Goal: Information Seeking & Learning: Learn about a topic

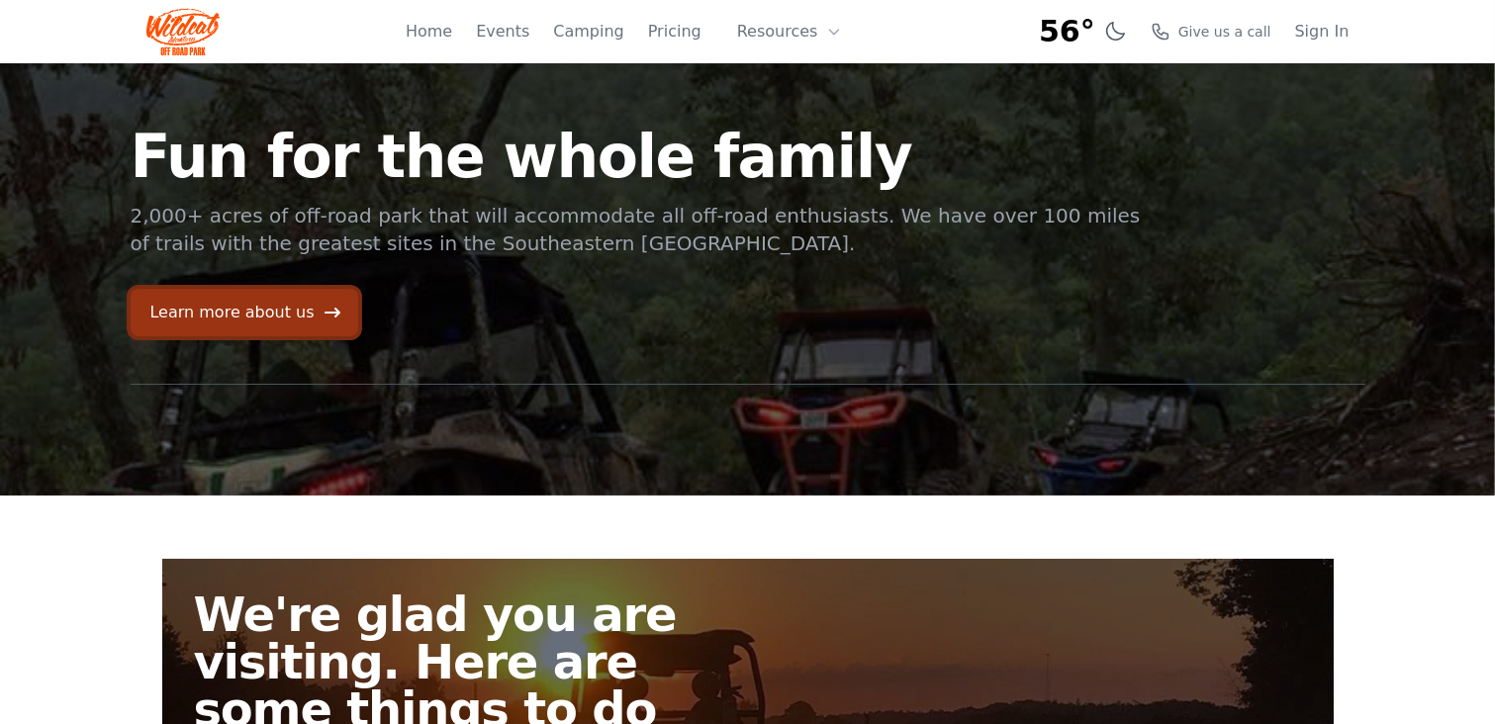
click at [241, 309] on link "Learn more about us" at bounding box center [245, 312] width 228 height 47
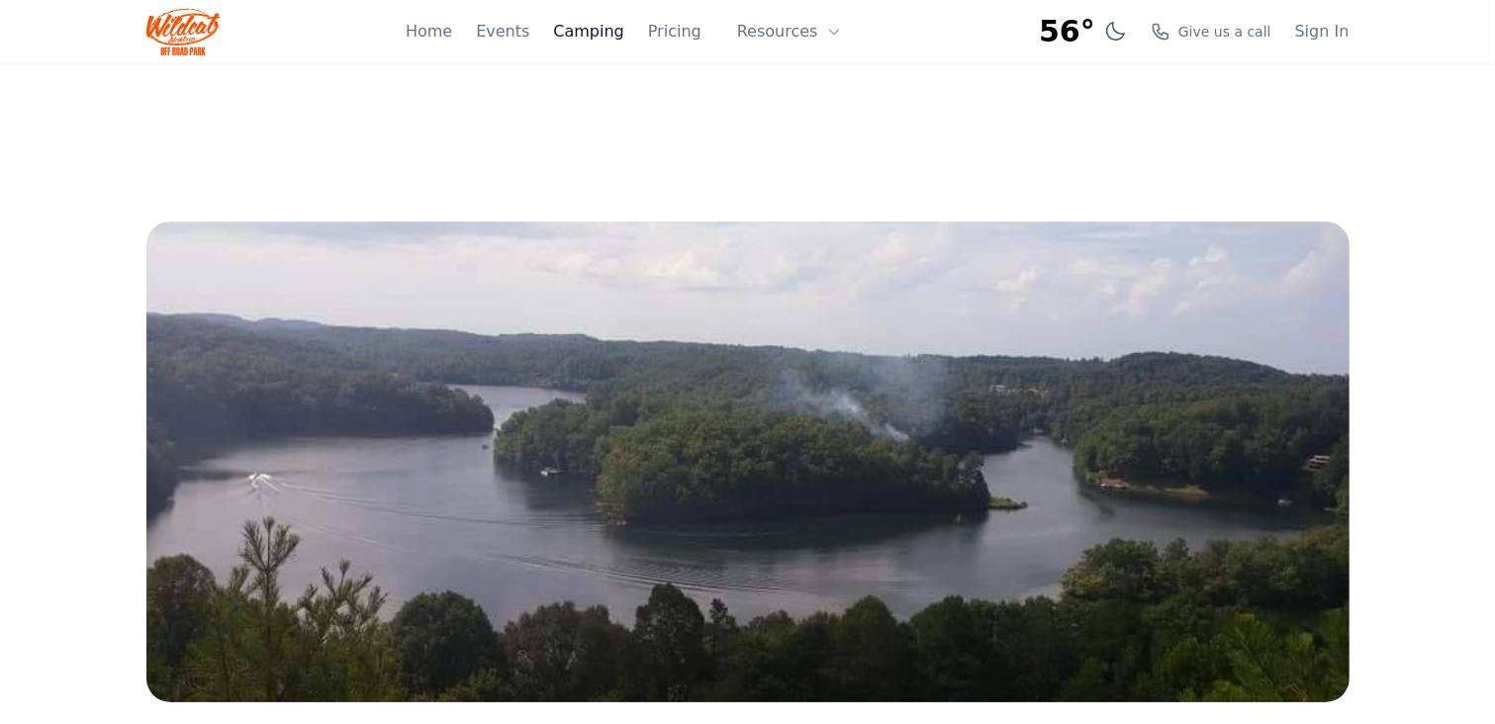
click at [605, 38] on link "Camping" at bounding box center [588, 32] width 70 height 24
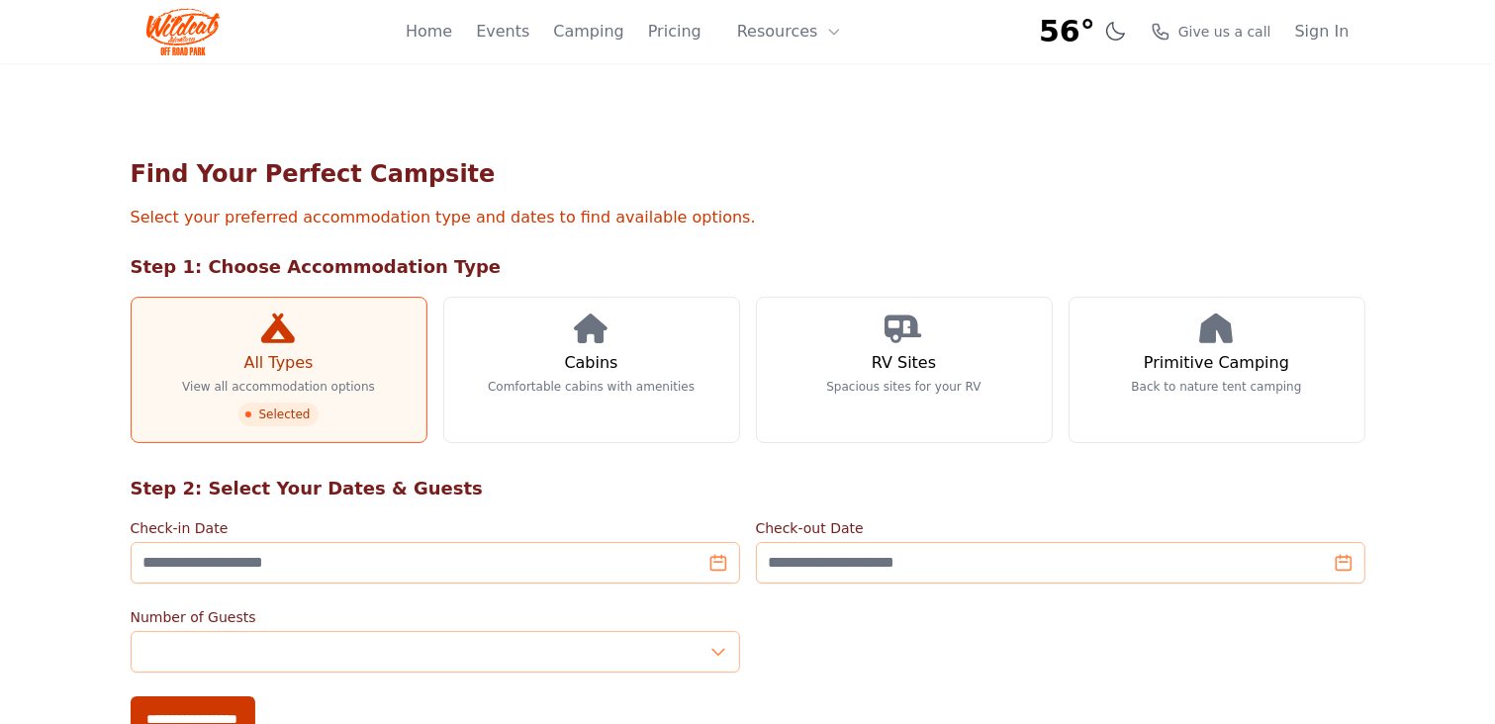
click at [178, 36] on img at bounding box center [183, 31] width 74 height 47
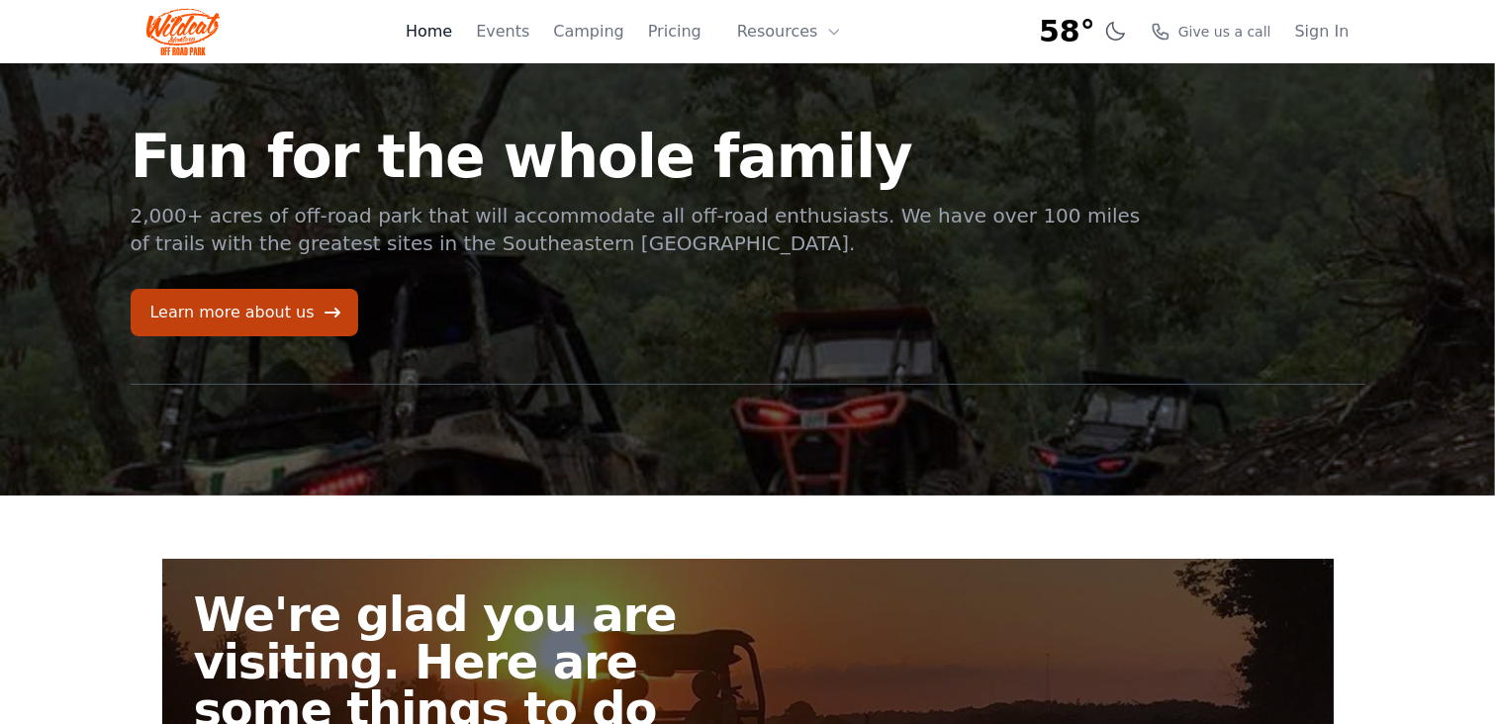
click at [452, 34] on link "Home" at bounding box center [429, 32] width 47 height 24
click at [683, 32] on link "Pricing" at bounding box center [674, 32] width 53 height 24
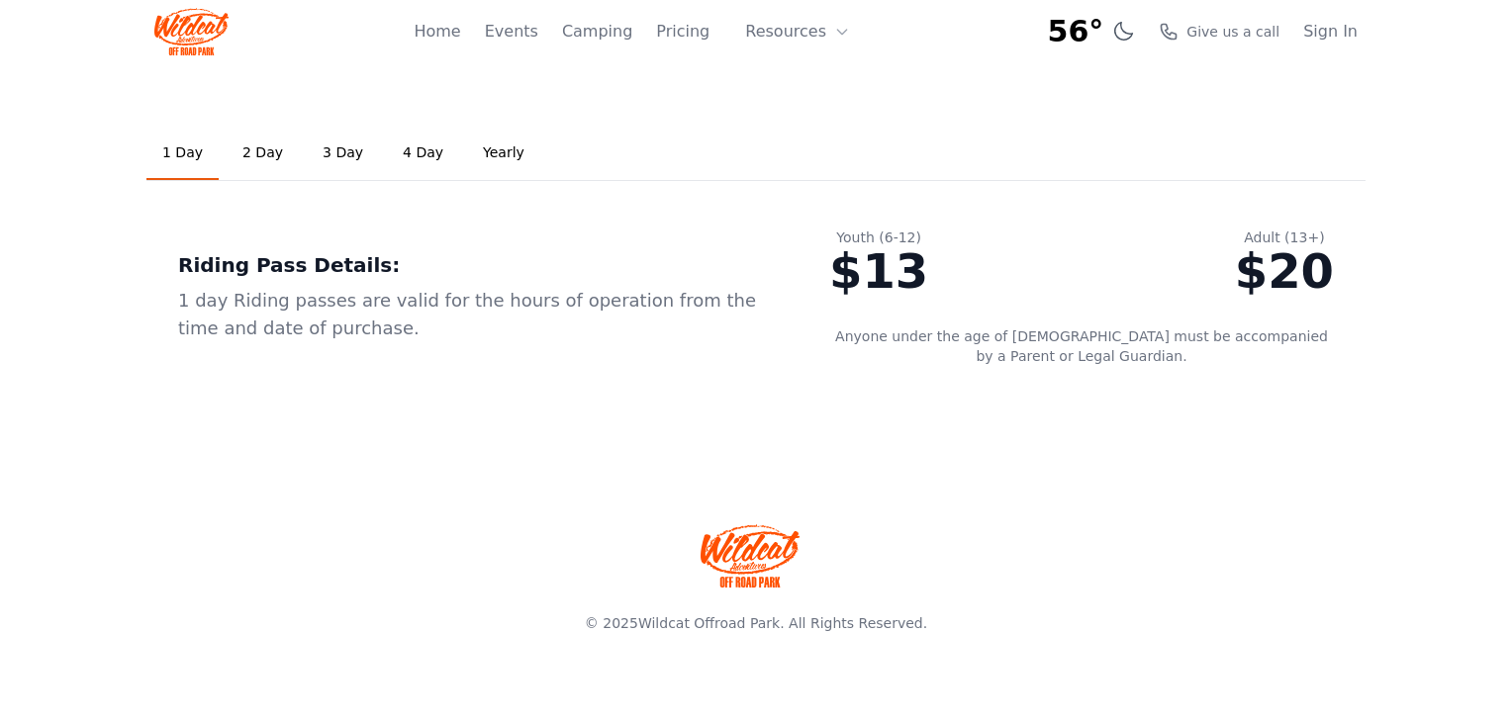
click at [1481, 428] on section "1 Day 2 Day 3 Day 4 Day Yearly Riding Pass Details: 1 day Riding passes are val…" at bounding box center [756, 262] width 1512 height 398
click at [460, 31] on link "Home" at bounding box center [437, 32] width 47 height 24
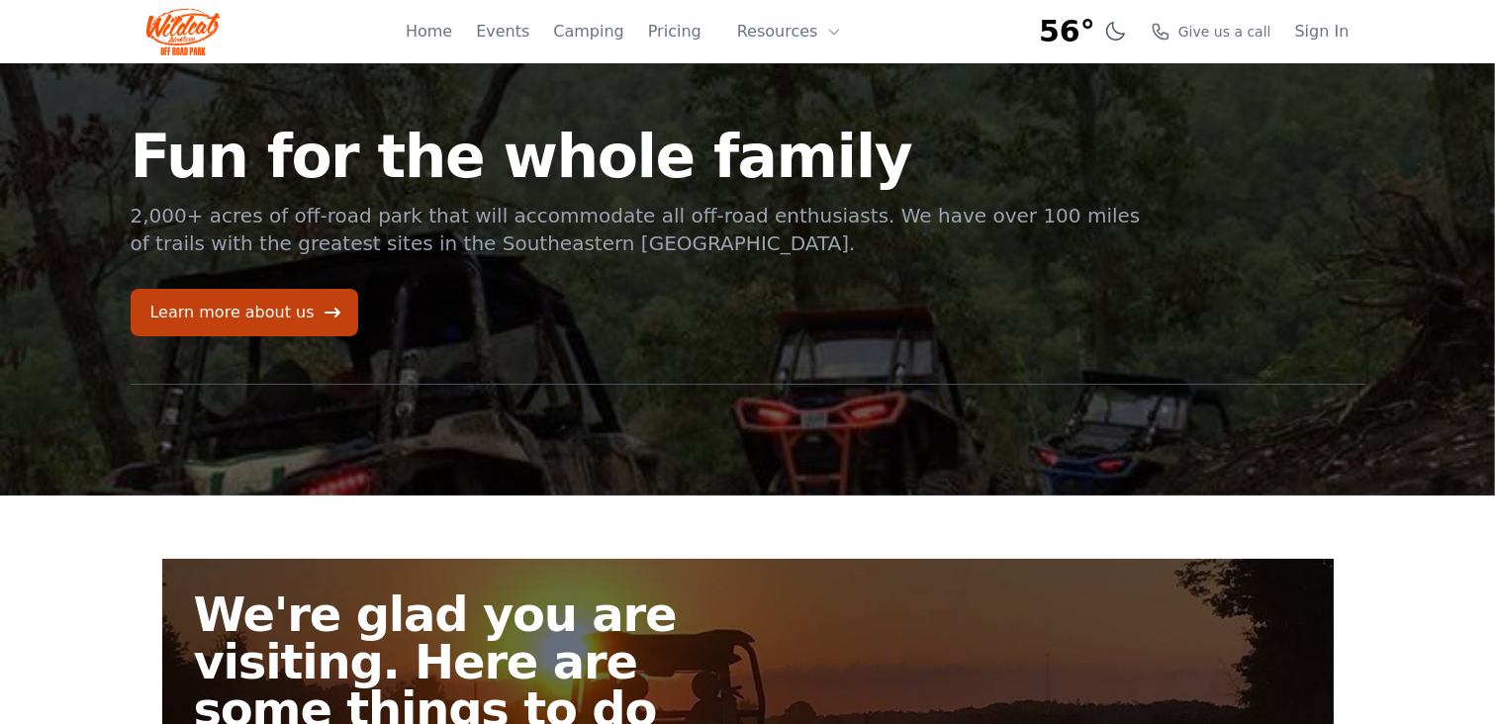
click at [98, 367] on section "Fun for the whole family 2,000+ acres of off-road park that will accommodate al…" at bounding box center [747, 279] width 1495 height 432
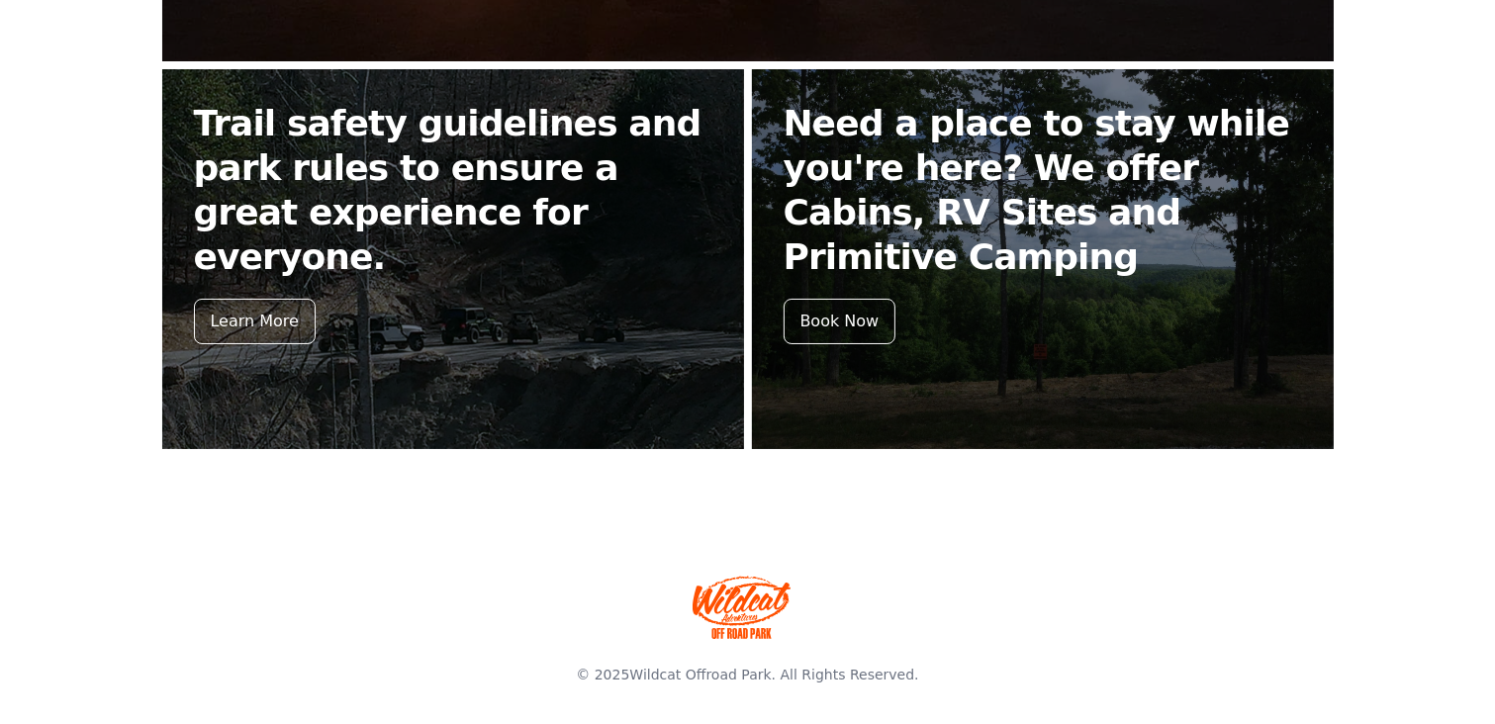
scroll to position [879, 0]
